Goal: Information Seeking & Learning: Check status

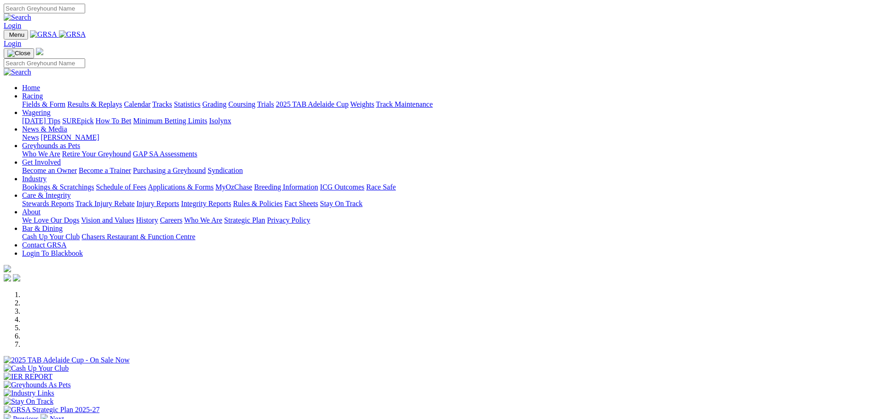
click at [43, 92] on link "Racing" at bounding box center [32, 96] width 21 height 8
click at [150, 100] on link "Calendar" at bounding box center [137, 104] width 27 height 8
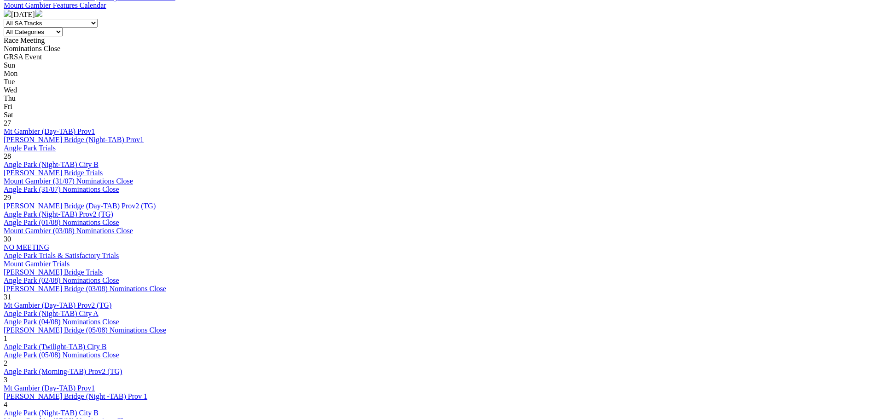
scroll to position [230, 0]
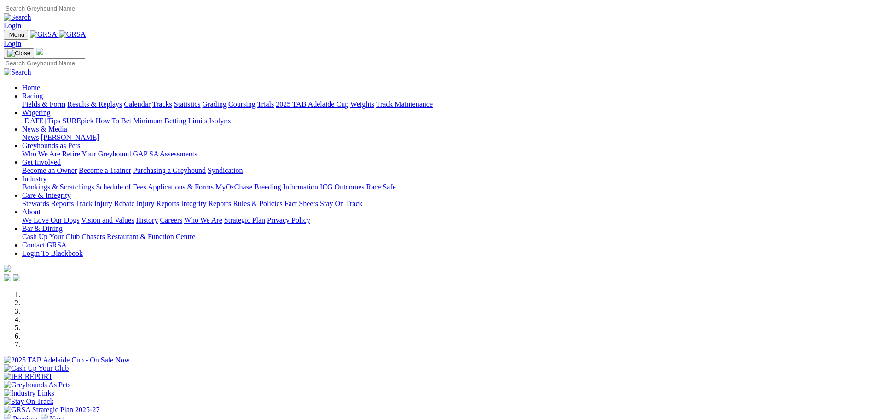
scroll to position [184, 0]
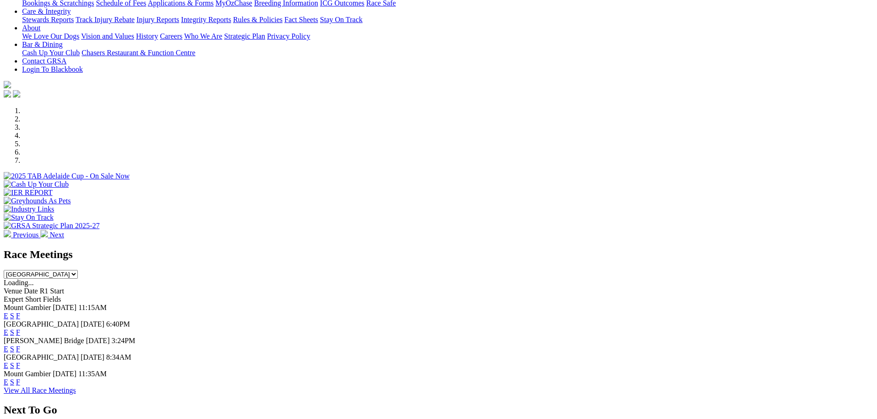
click at [20, 345] on link "F" at bounding box center [18, 349] width 4 height 8
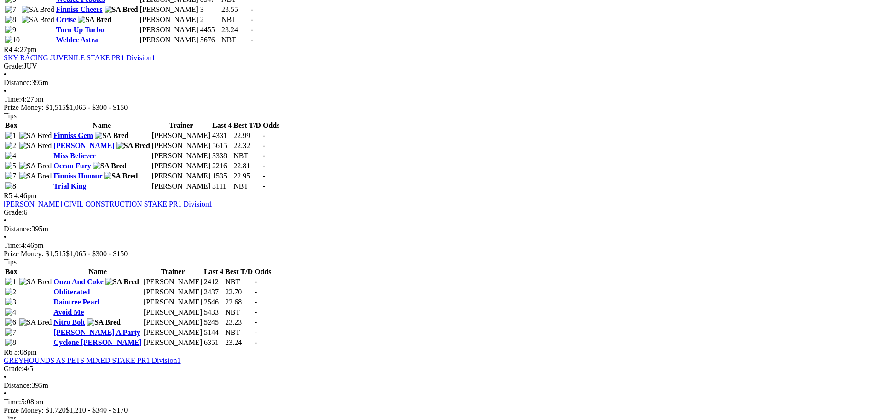
scroll to position [1058, 0]
